Goal: Information Seeking & Learning: Learn about a topic

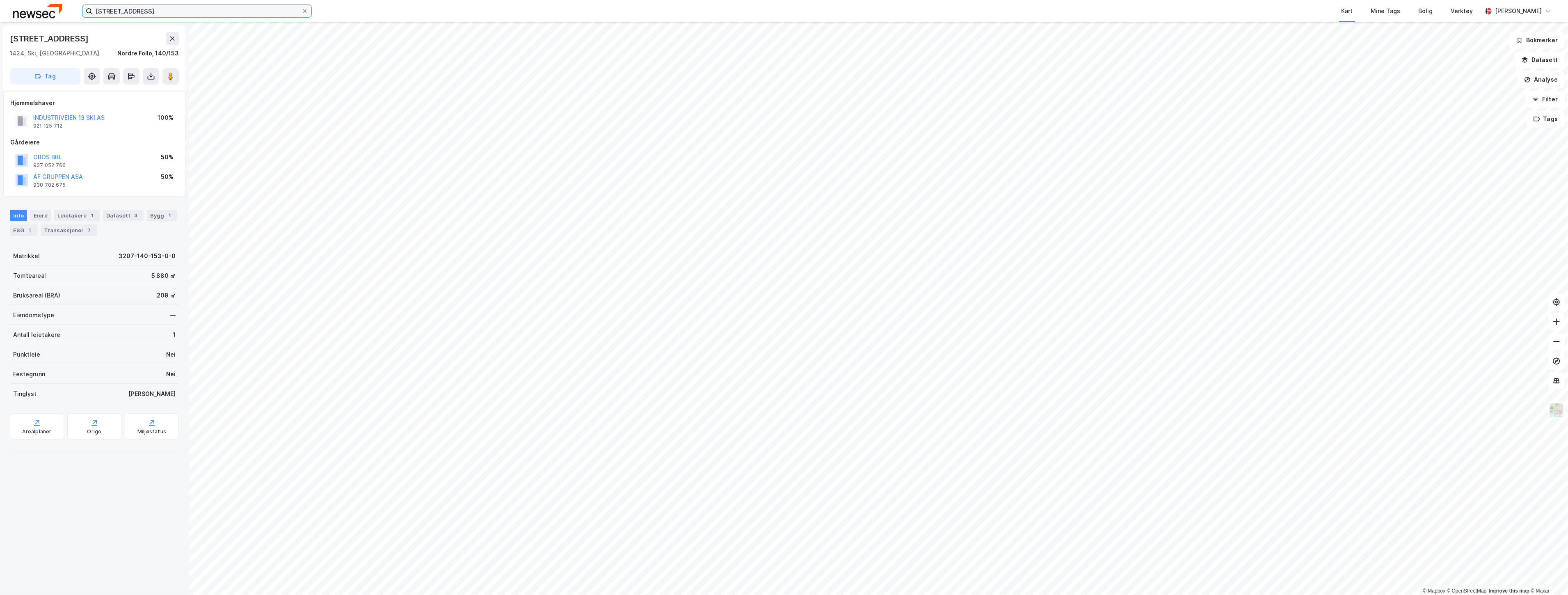
drag, startPoint x: 164, startPoint y: 8, endPoint x: 33, endPoint y: 11, distance: 131.0
click at [54, 10] on div "[STREET_ADDRESS] Kart Mine Tags Bolig Verktøy [PERSON_NAME]" at bounding box center [784, 11] width 1568 height 22
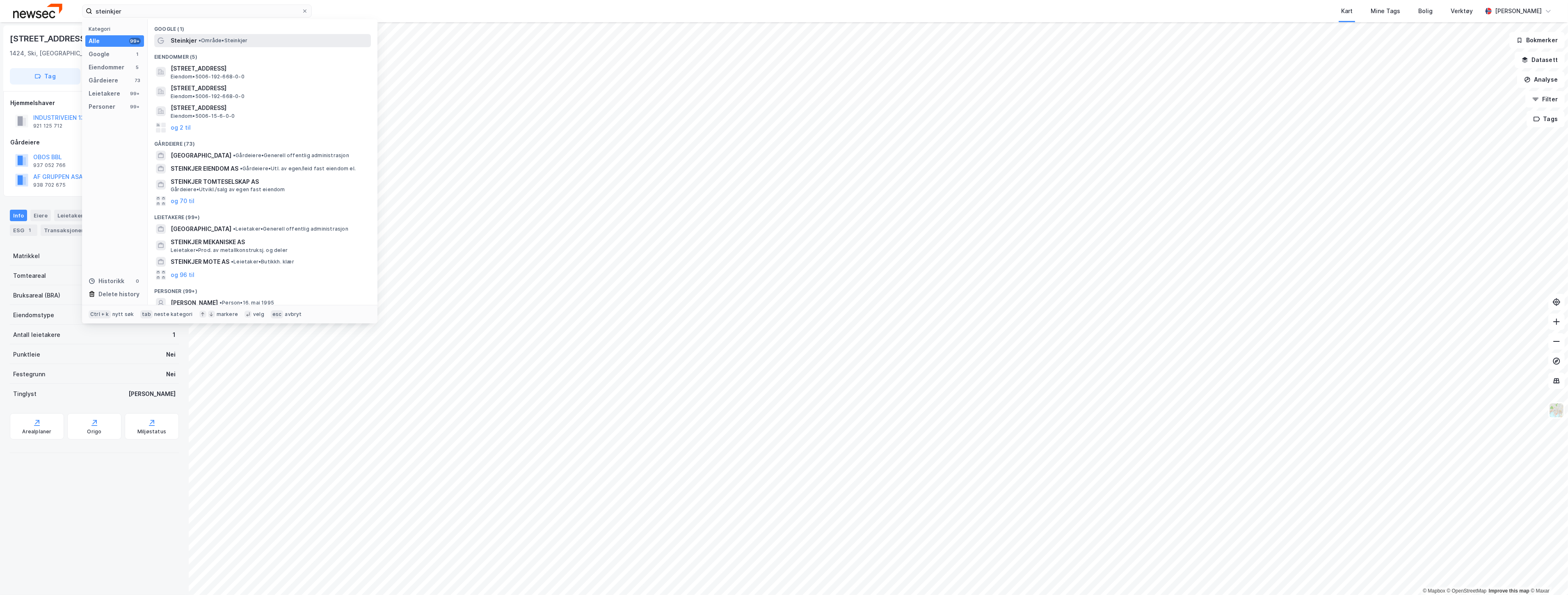
click at [197, 36] on div "Steinkjer • Område • [GEOGRAPHIC_DATA]" at bounding box center [270, 40] width 199 height 10
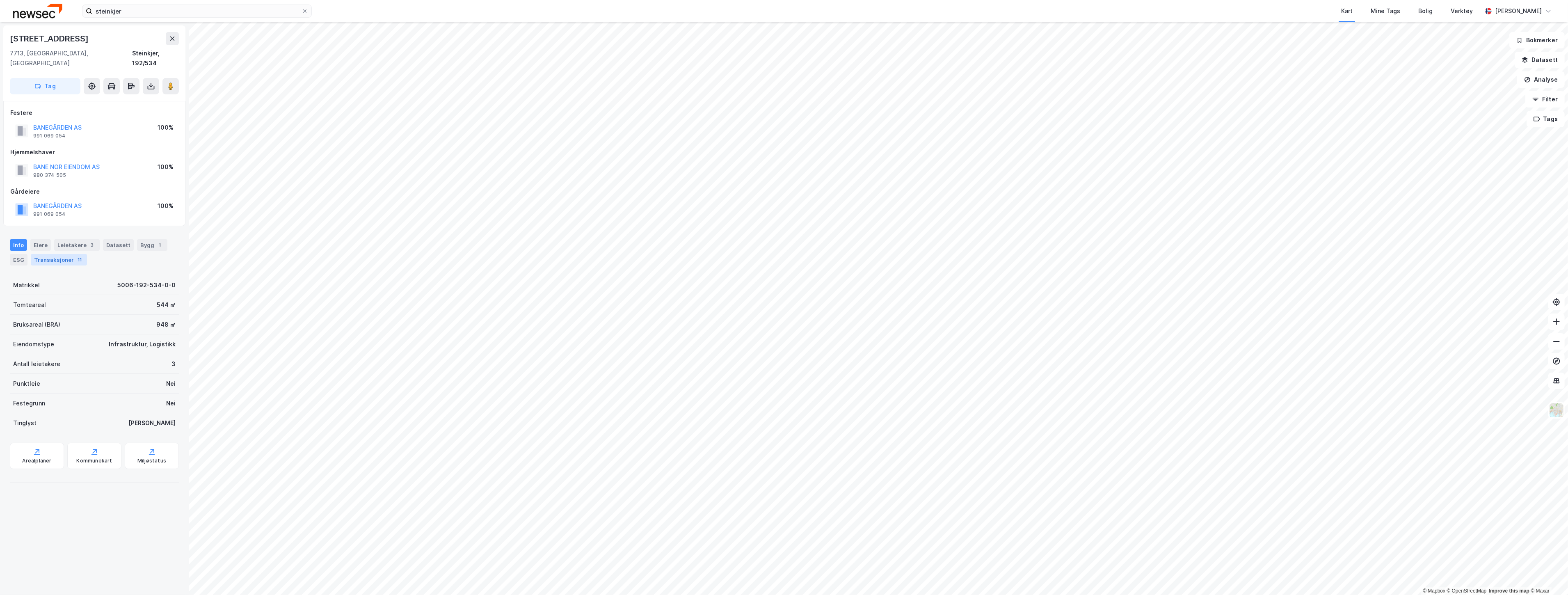
click at [63, 254] on div "Transaksjoner 11" at bounding box center [59, 260] width 56 height 12
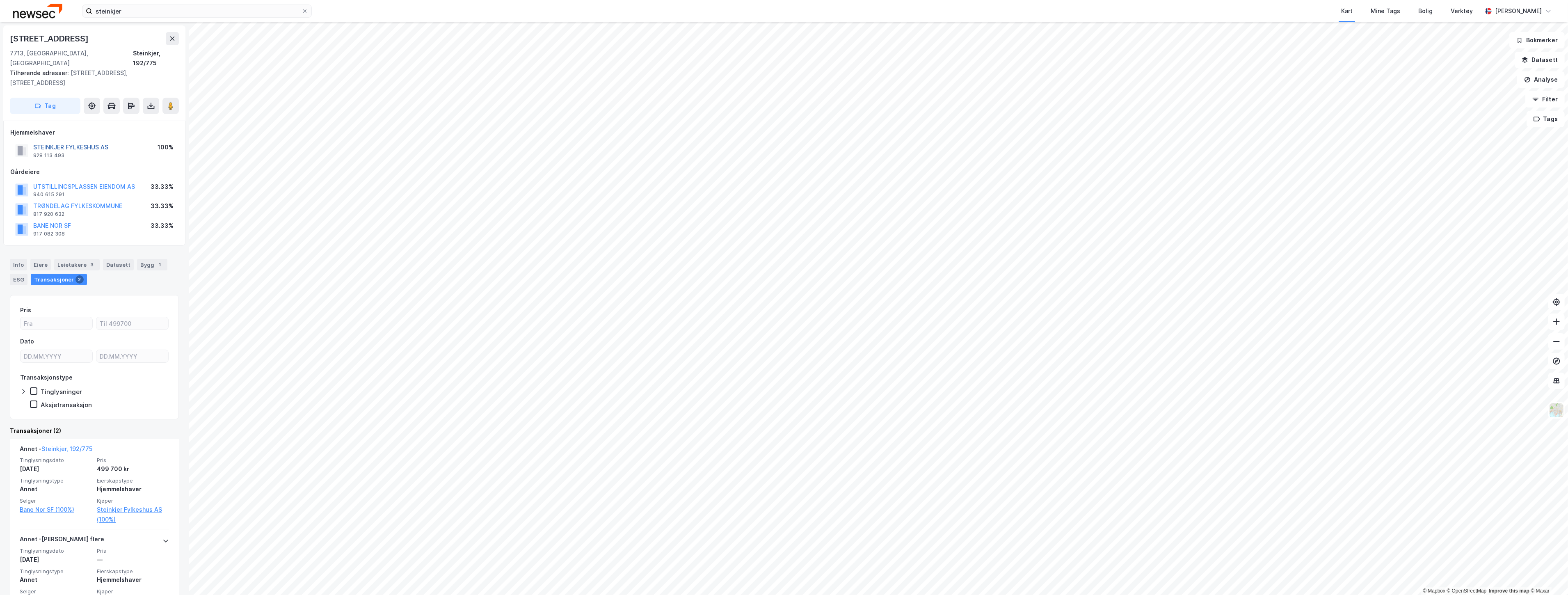
click at [0, 0] on button "STEINKJER FYLKESHUS AS" at bounding box center [0, 0] width 0 height 0
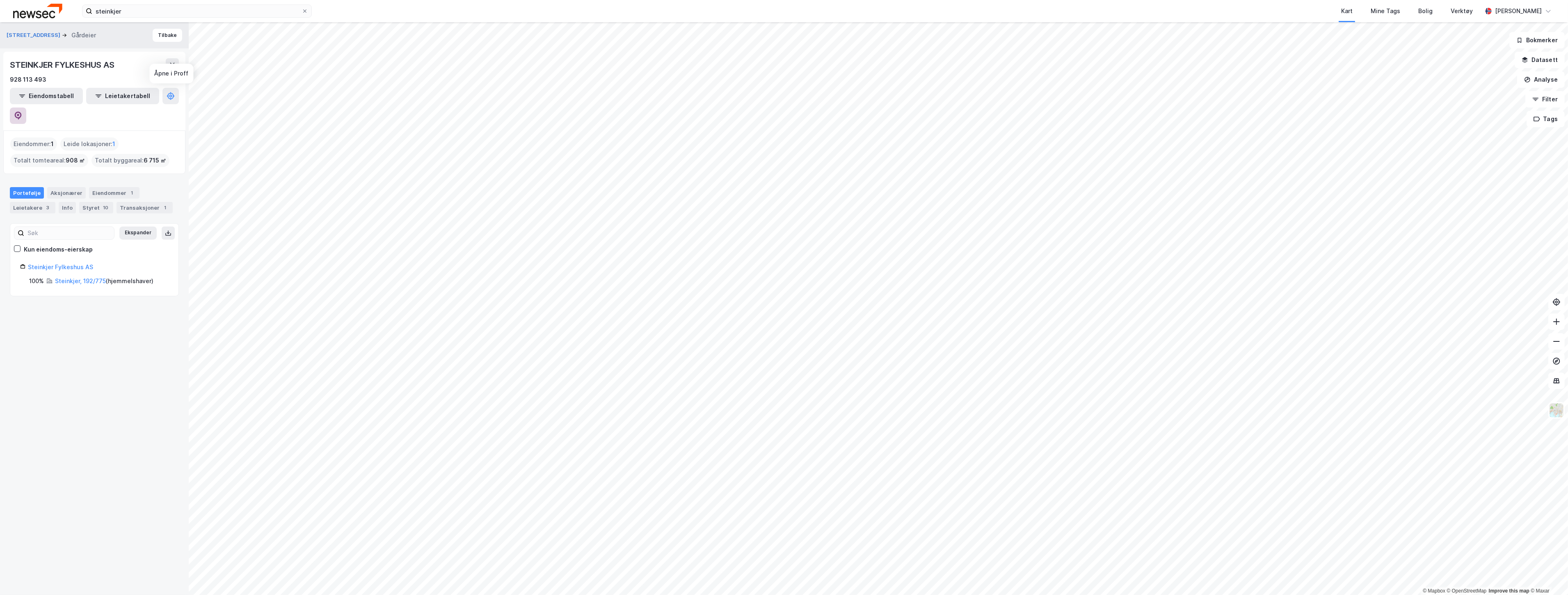
click at [22, 112] on icon at bounding box center [18, 116] width 8 height 8
drag, startPoint x: 155, startPoint y: 6, endPoint x: 13, endPoint y: 5, distance: 142.0
click at [19, 6] on div "steinkjer Kart Mine Tags Bolig Verktøy [PERSON_NAME]" at bounding box center [784, 11] width 1568 height 22
paste input "[STREET_ADDRESS]"
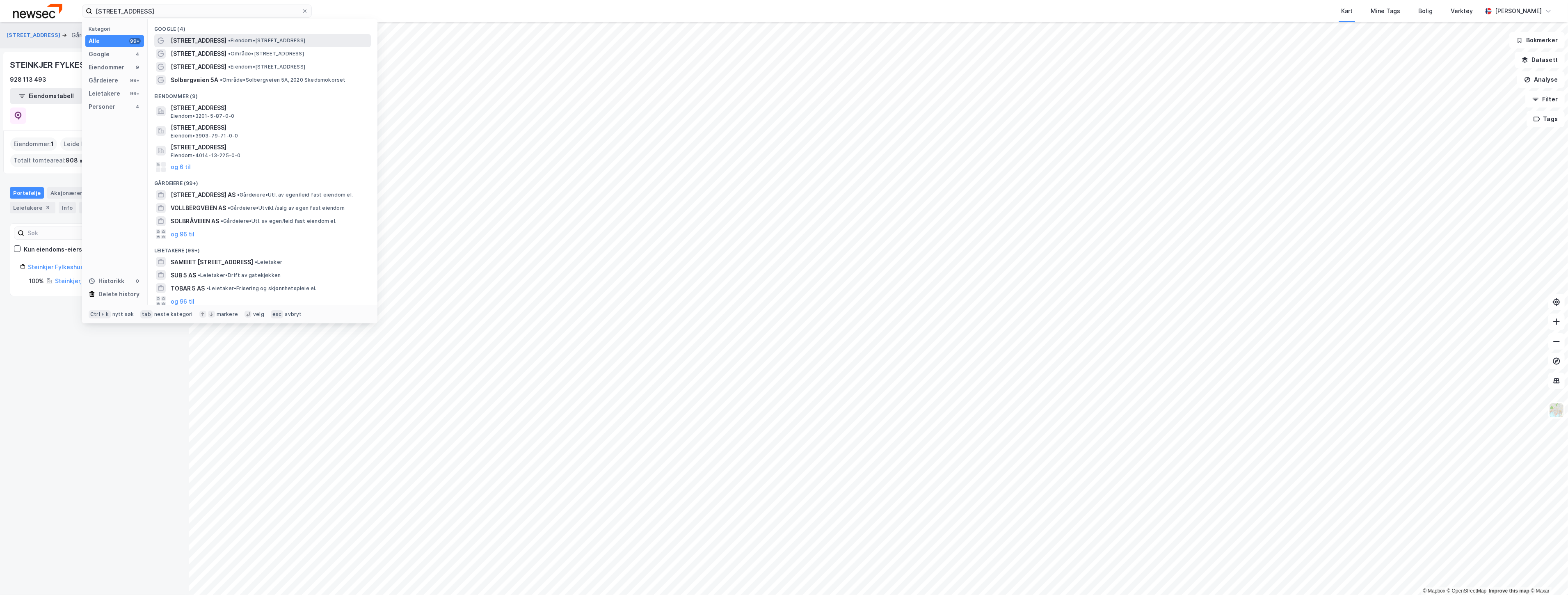
click at [190, 34] on div "[STREET_ADDRESS] • Eiendom • [STREET_ADDRESS]" at bounding box center [263, 40] width 217 height 13
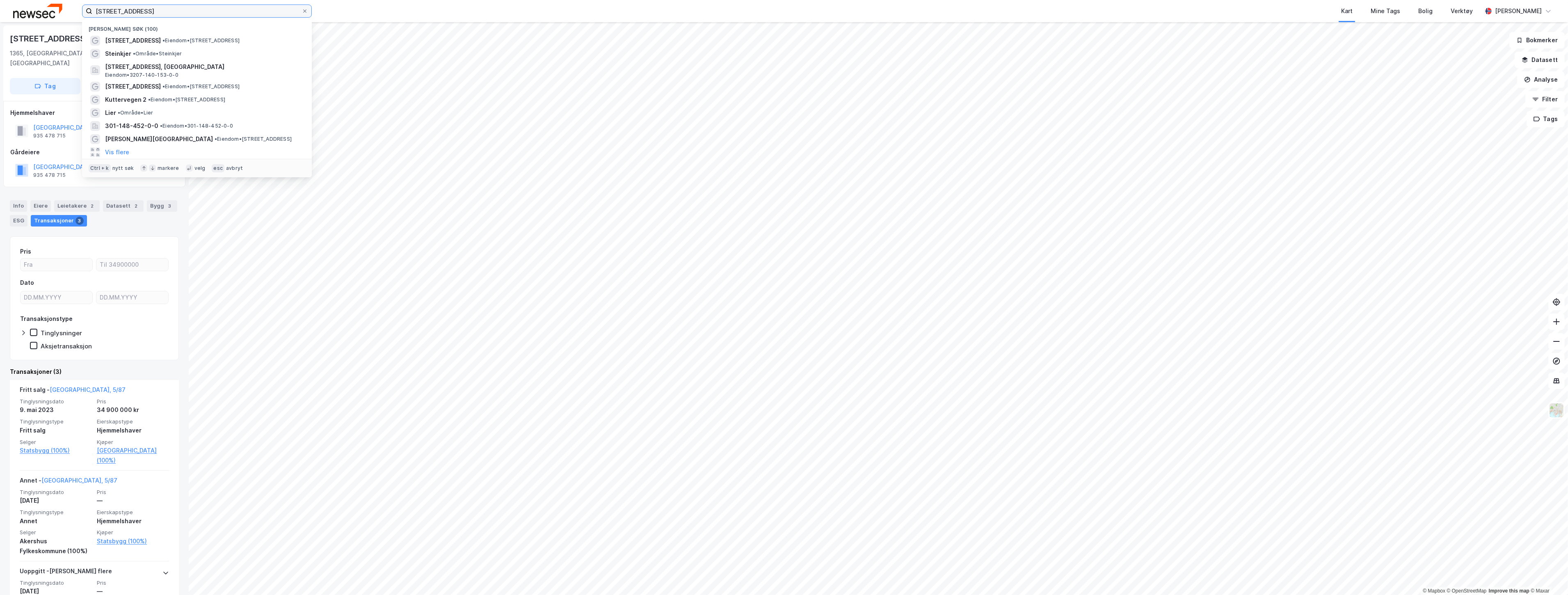
drag, startPoint x: 220, startPoint y: 14, endPoint x: 0, endPoint y: 5, distance: 220.2
click at [0, 5] on div "[STREET_ADDRESS] Nylige søk (100) [STREET_ADDRESS] • Eiendom • [STREET_ADDRESS]…" at bounding box center [784, 11] width 1568 height 22
paste input "portsstien 4"
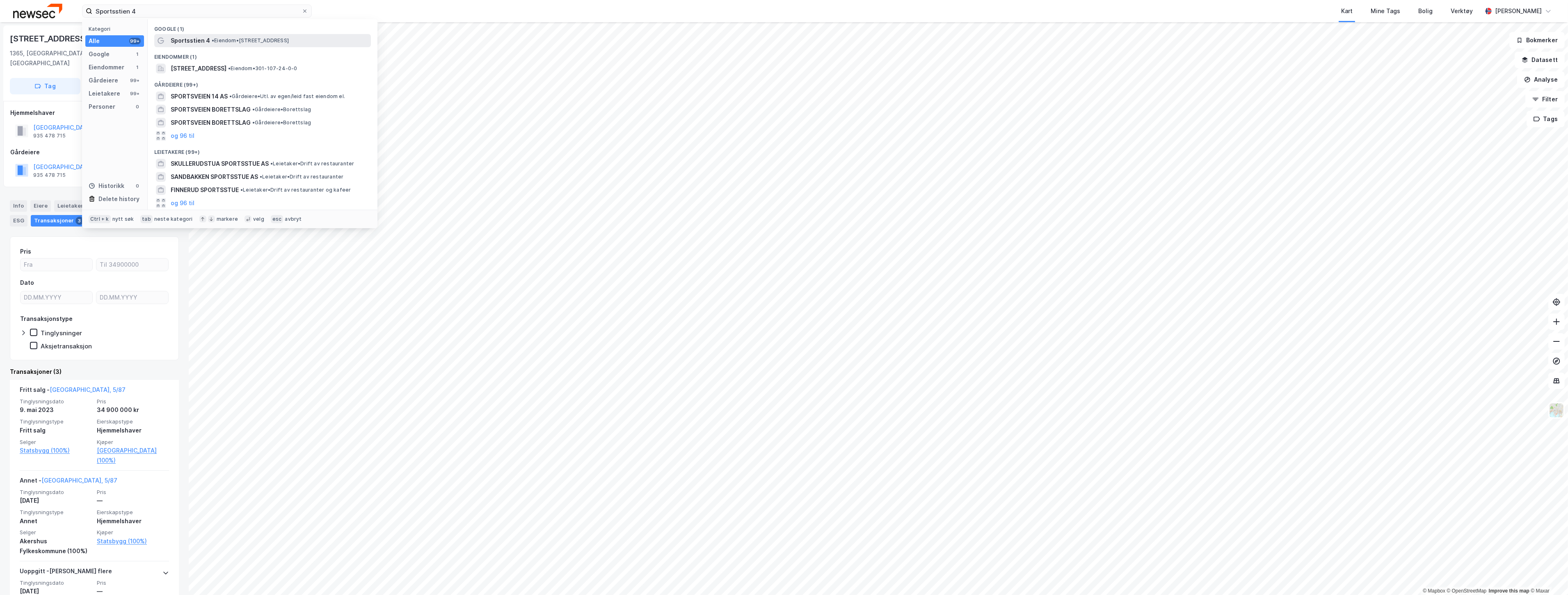
click at [197, 40] on span "Sportsstien 4" at bounding box center [190, 40] width 40 height 10
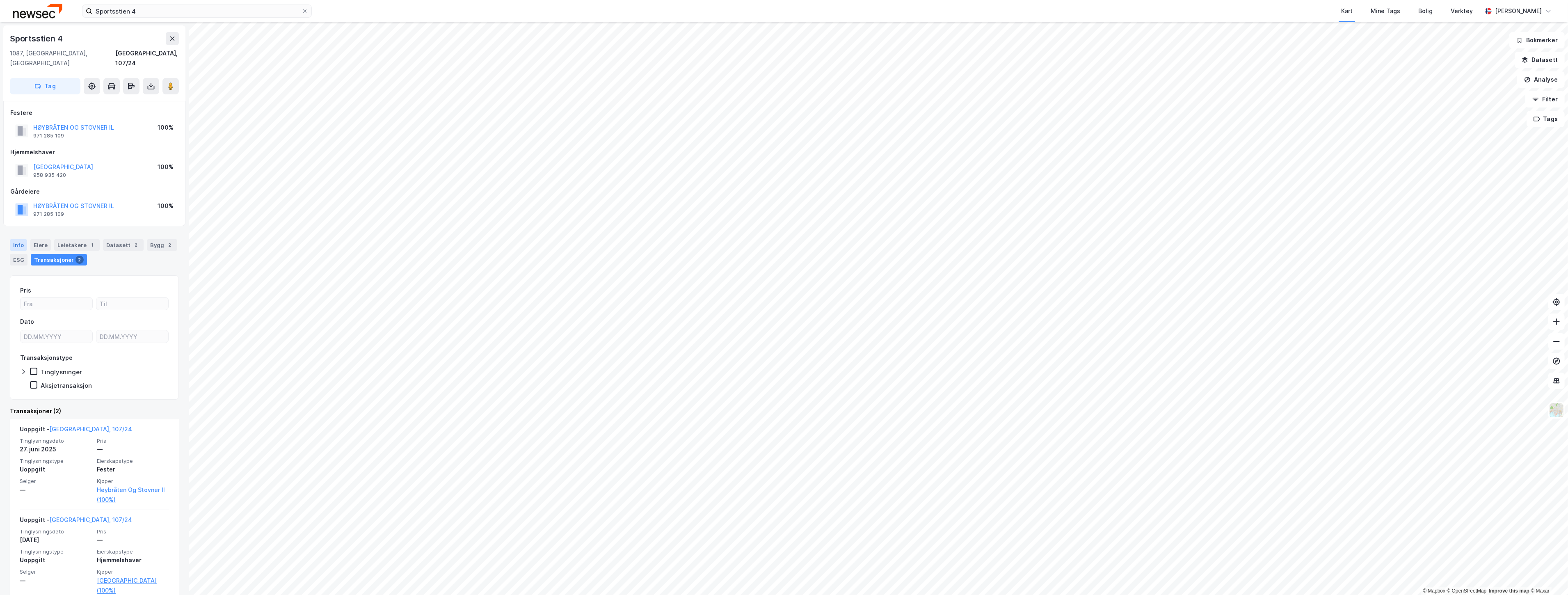
click at [19, 239] on div "Info" at bounding box center [18, 245] width 17 height 12
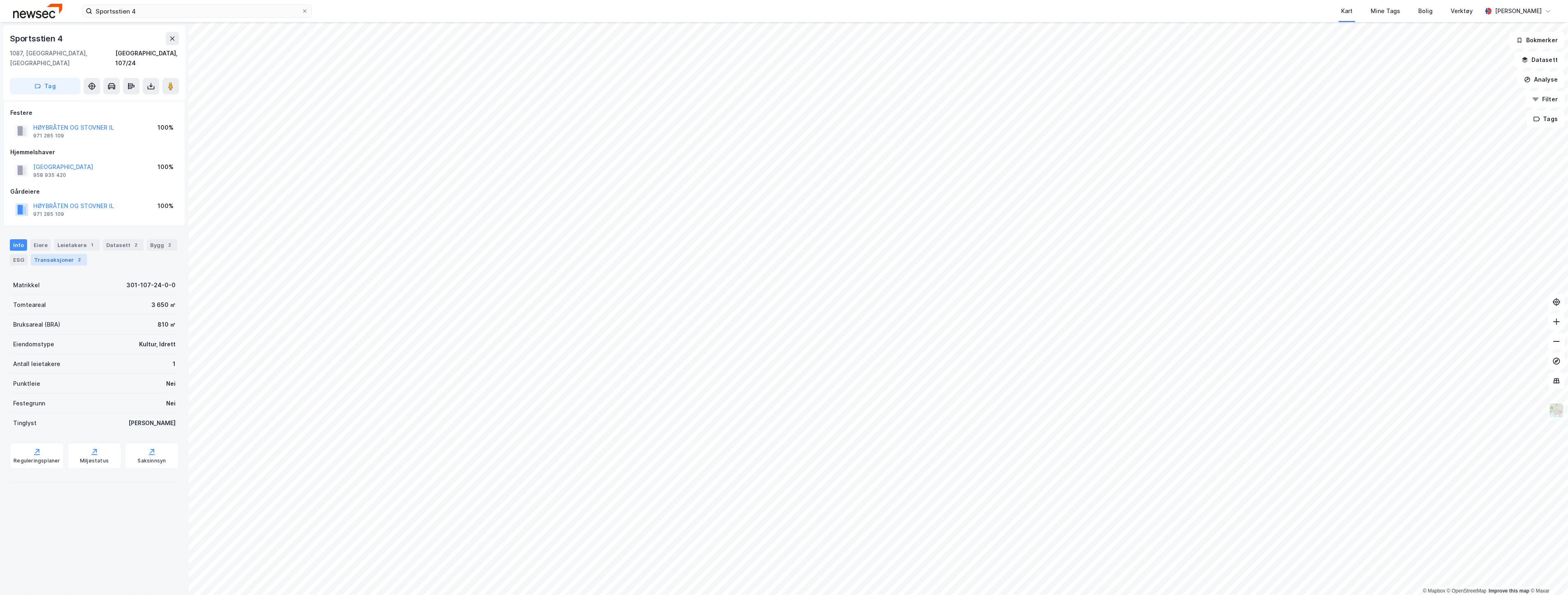
click at [41, 254] on div "Transaksjoner 2" at bounding box center [59, 260] width 56 height 12
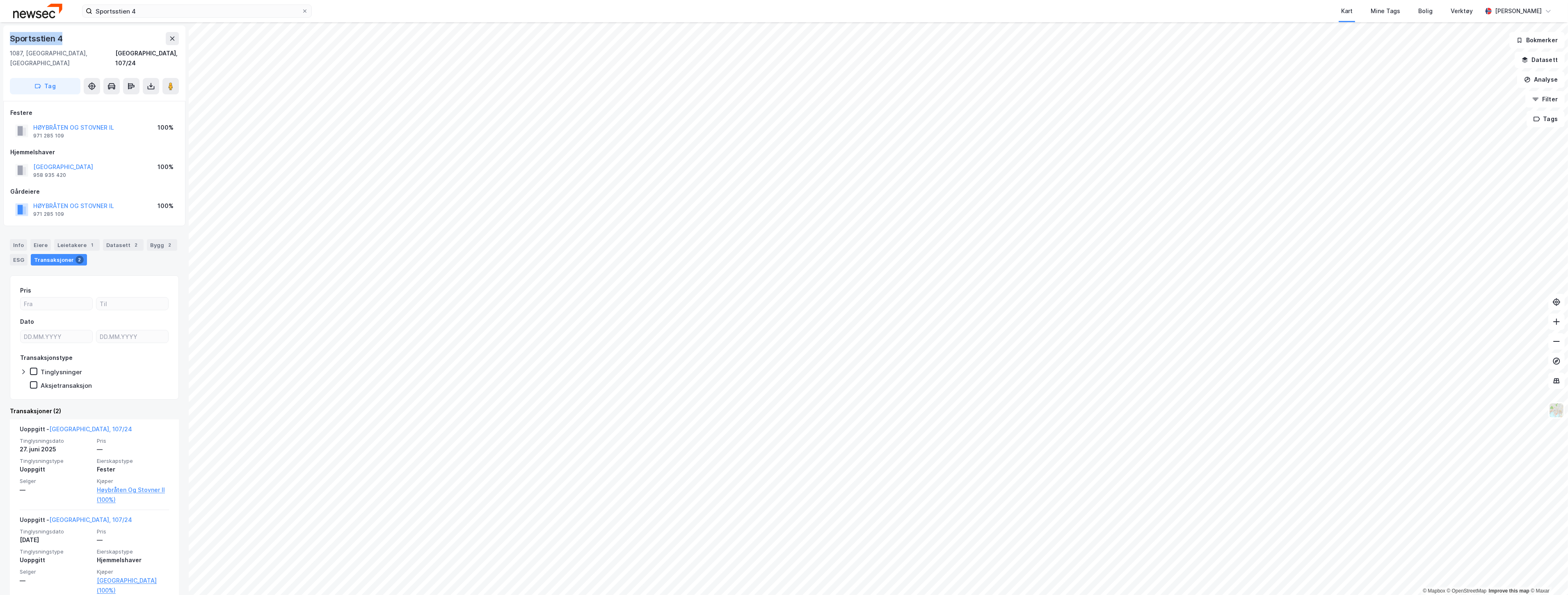
drag, startPoint x: 70, startPoint y: 40, endPoint x: 0, endPoint y: 42, distance: 70.0
click at [0, 42] on div "Sportsstien [GEOGRAPHIC_DATA], 107/24 Tag Festere HØYBRÅTEN OG STOVNER IL 971 2…" at bounding box center [94, 309] width 188 height 573
copy div "Sportsstien 4"
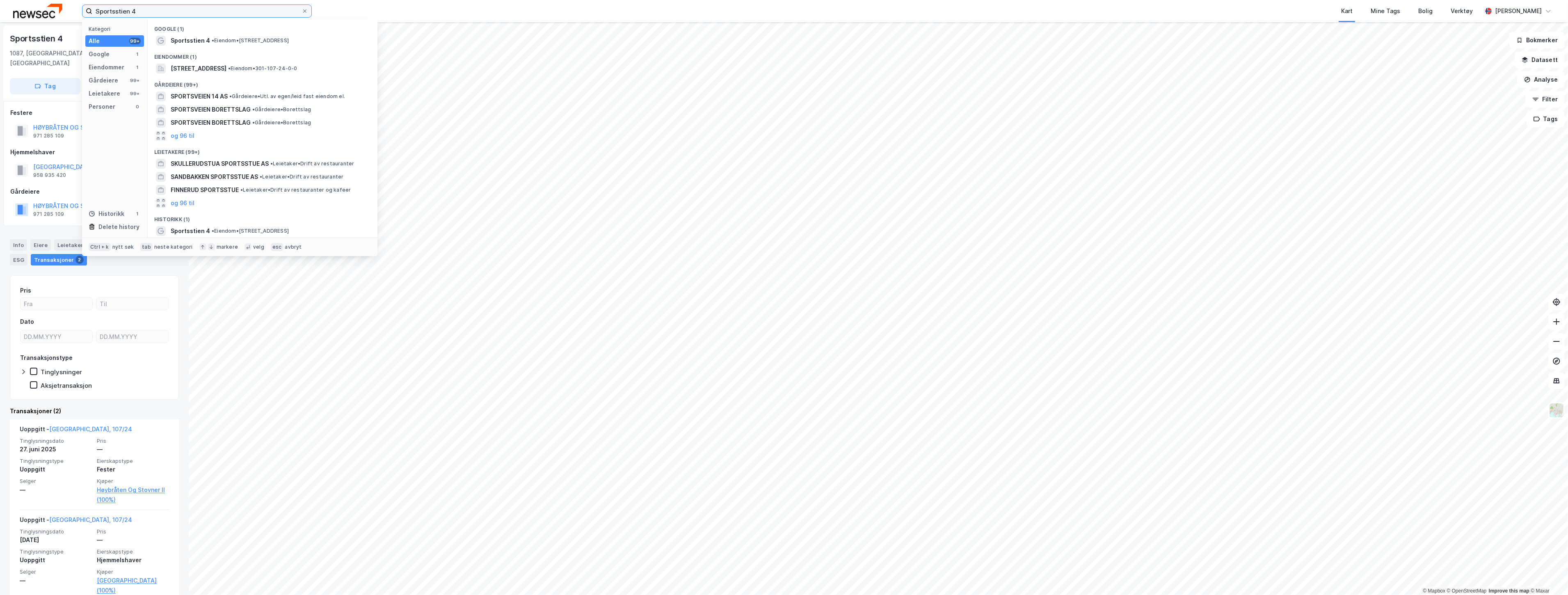
drag, startPoint x: 193, startPoint y: 11, endPoint x: 0, endPoint y: 8, distance: 193.0
click at [0, 11] on div "Sportsstien 4 Kategori Alle 99+ Google 1 Eiendommer 1 Gårdeiere 99+ Leietakere …" at bounding box center [784, 11] width 1568 height 22
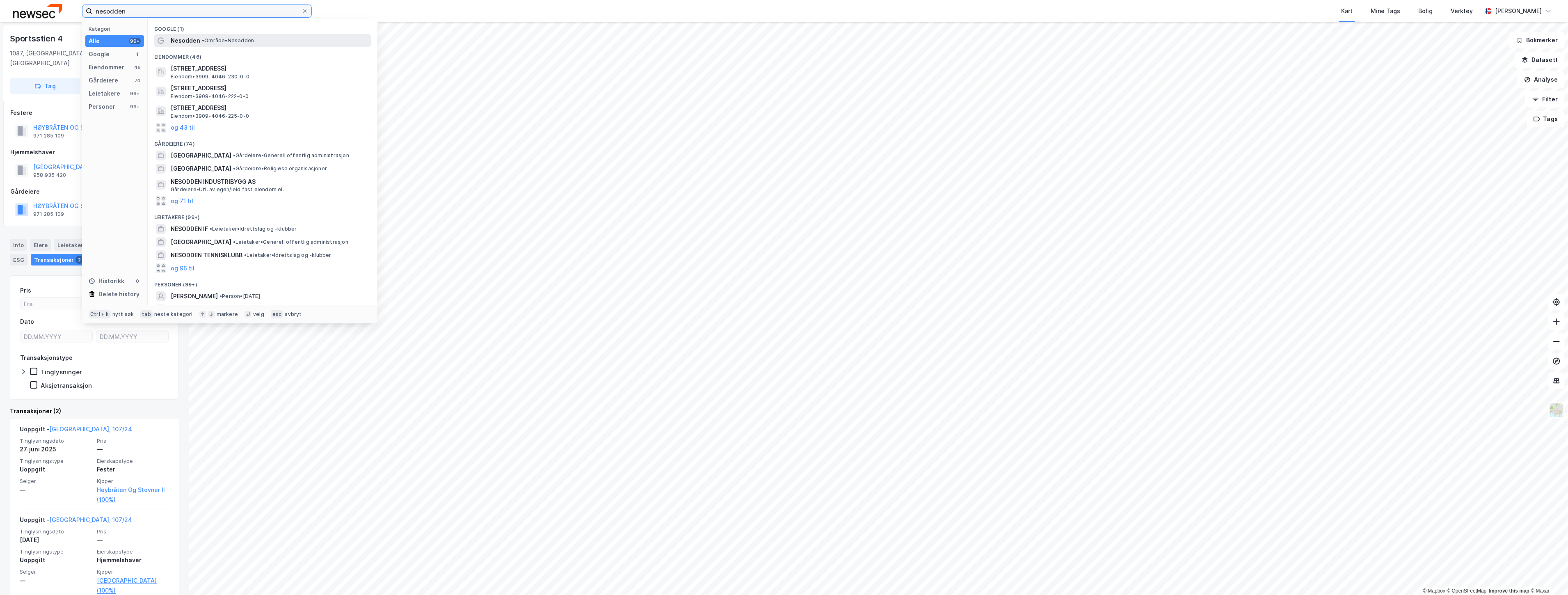
type input "nesodden"
click at [199, 43] on span "Nesodden" at bounding box center [185, 40] width 29 height 10
